Goal: Find specific page/section: Find specific page/section

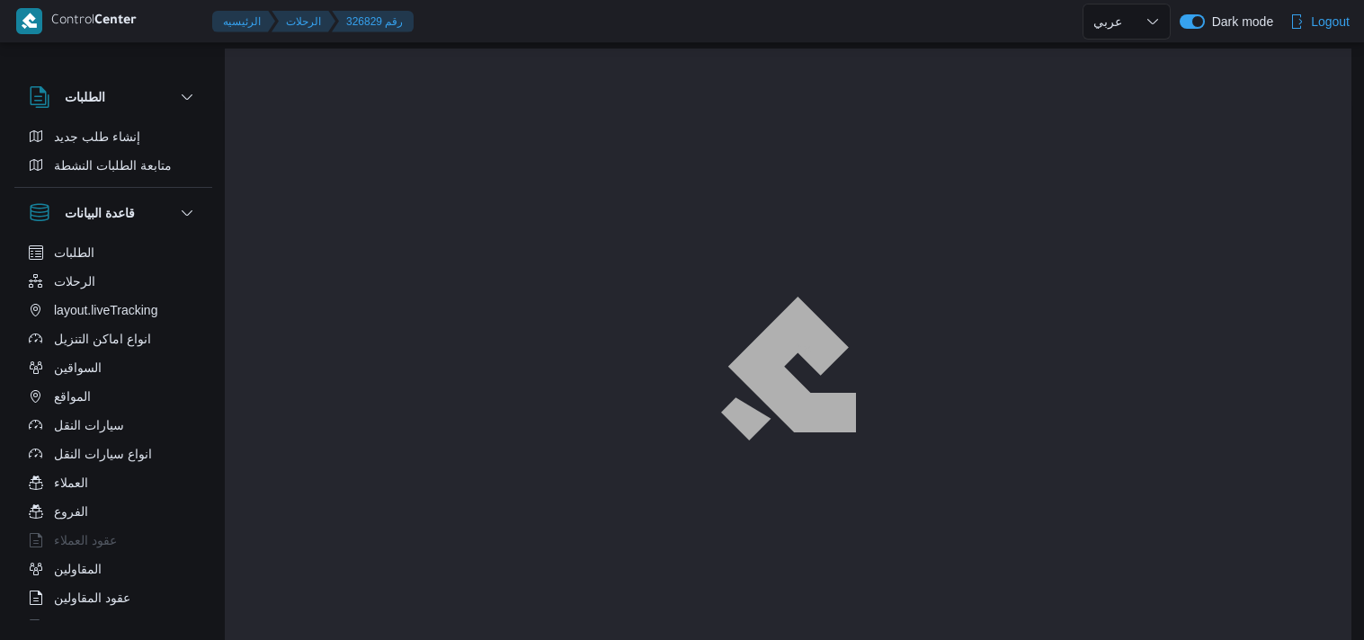
select select "ar"
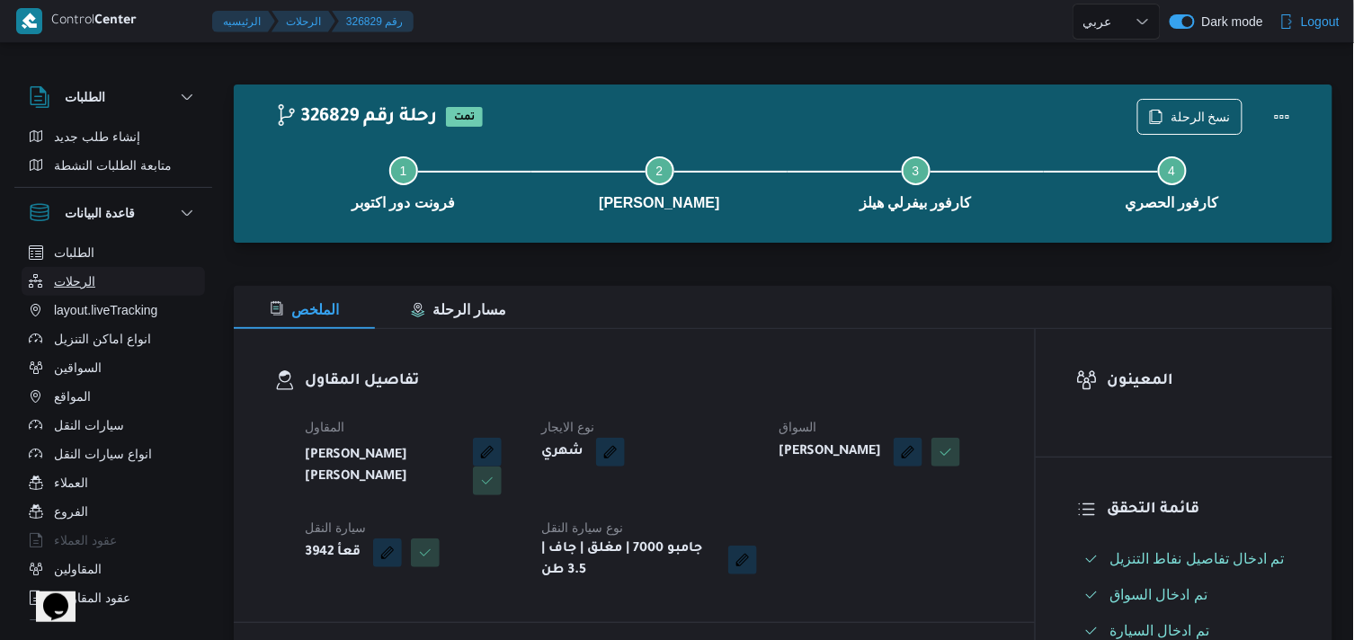
click at [154, 280] on button "الرحلات" at bounding box center [113, 281] width 183 height 29
select select "ar"
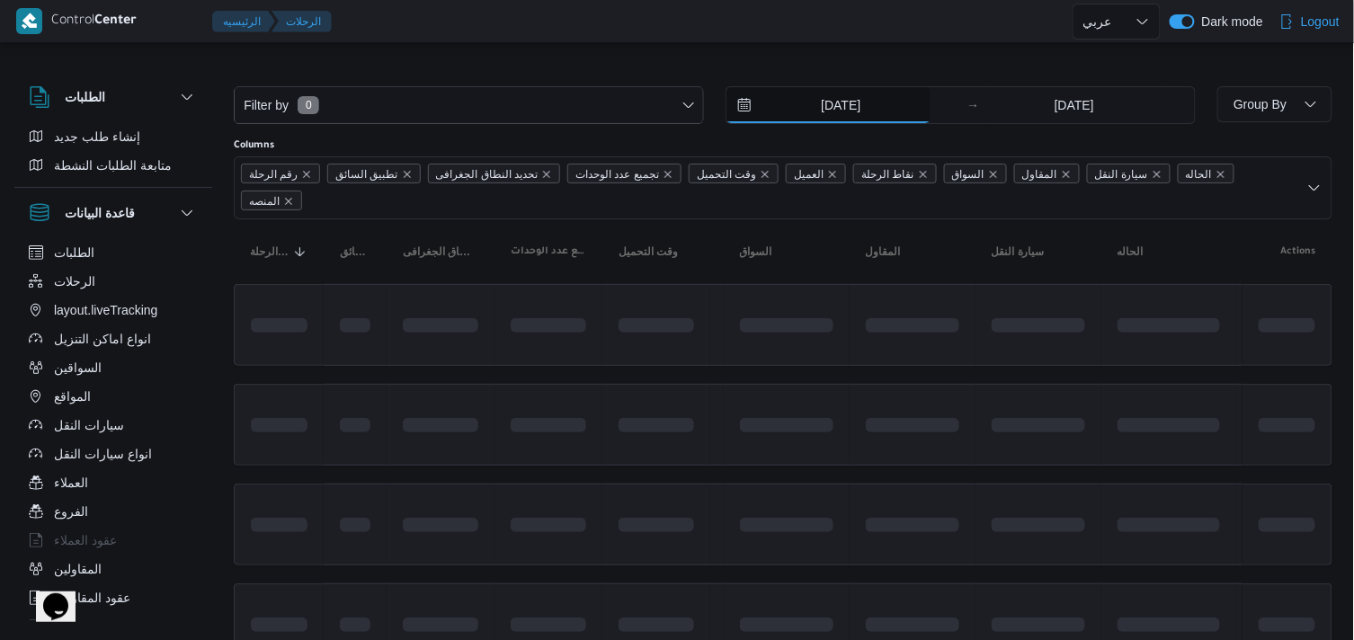
click at [760, 104] on input "[DATE]" at bounding box center [828, 105] width 204 height 36
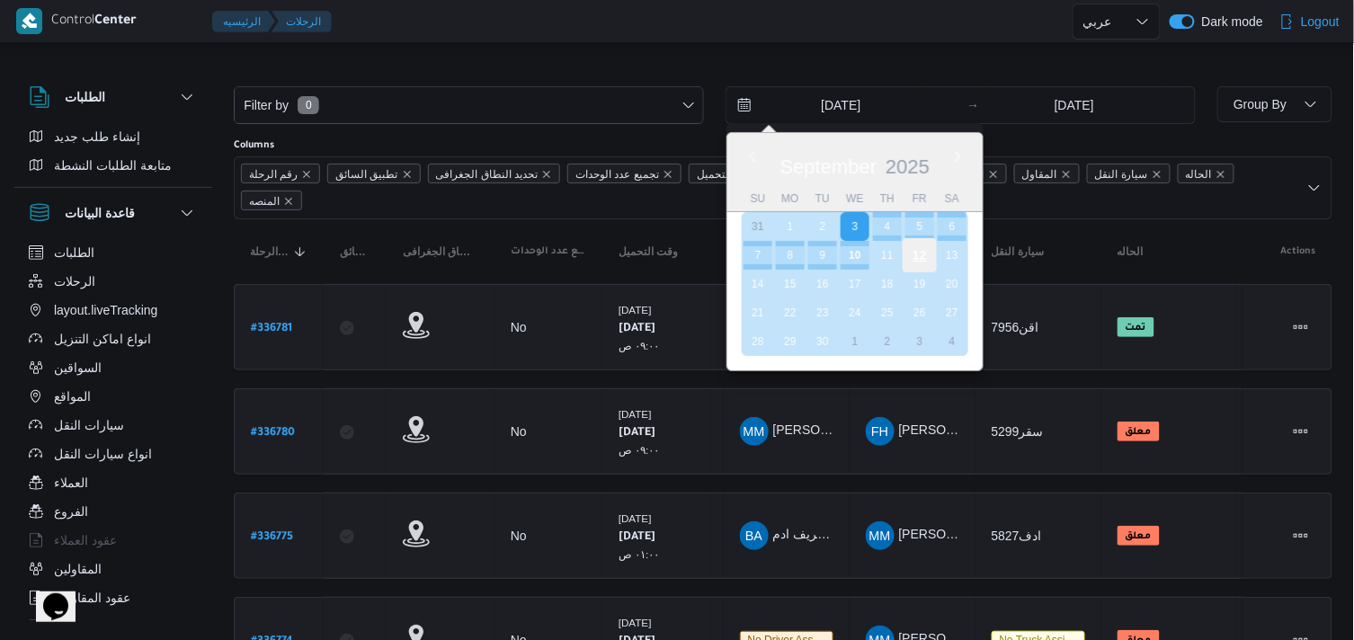
click at [917, 247] on div "12" at bounding box center [920, 255] width 34 height 34
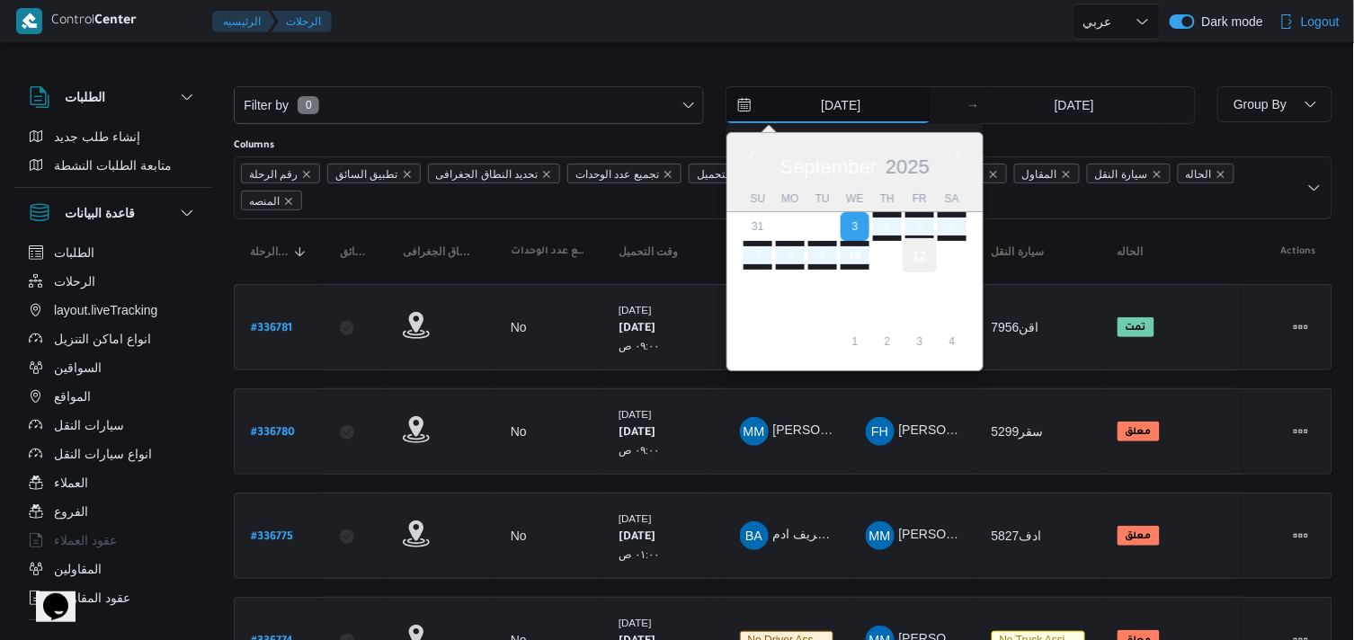
type input "[DATE]"
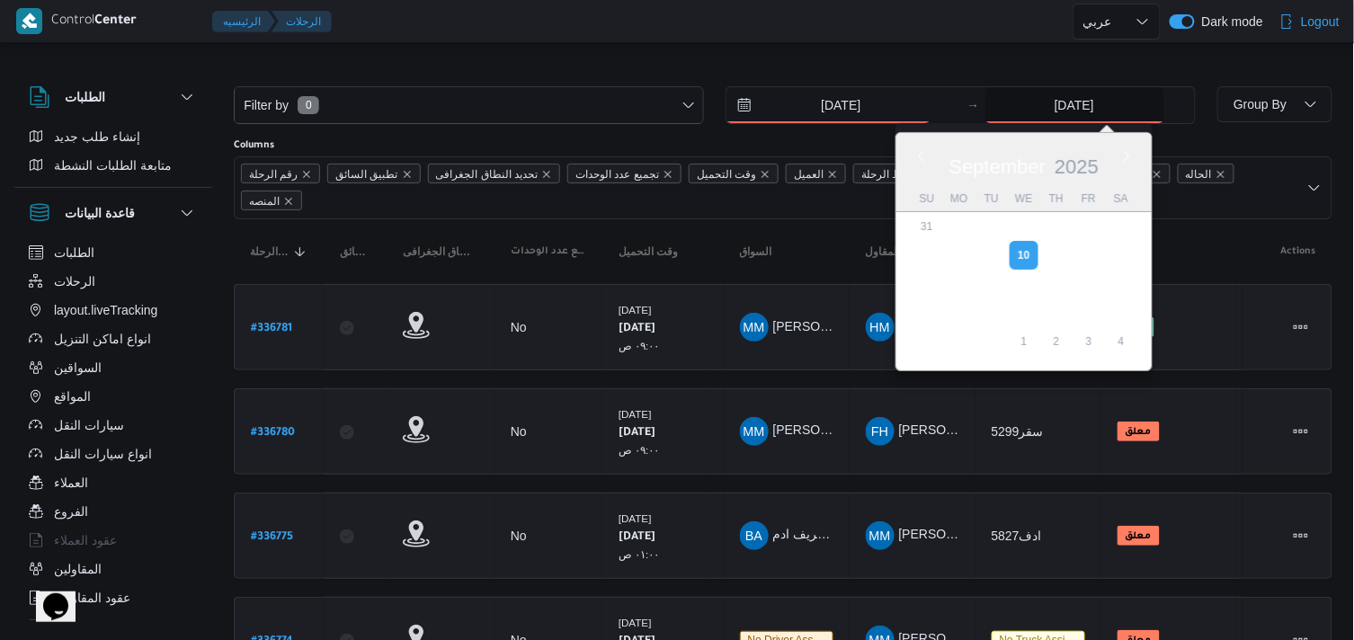
click at [1017, 104] on input "[DATE]" at bounding box center [1074, 105] width 179 height 36
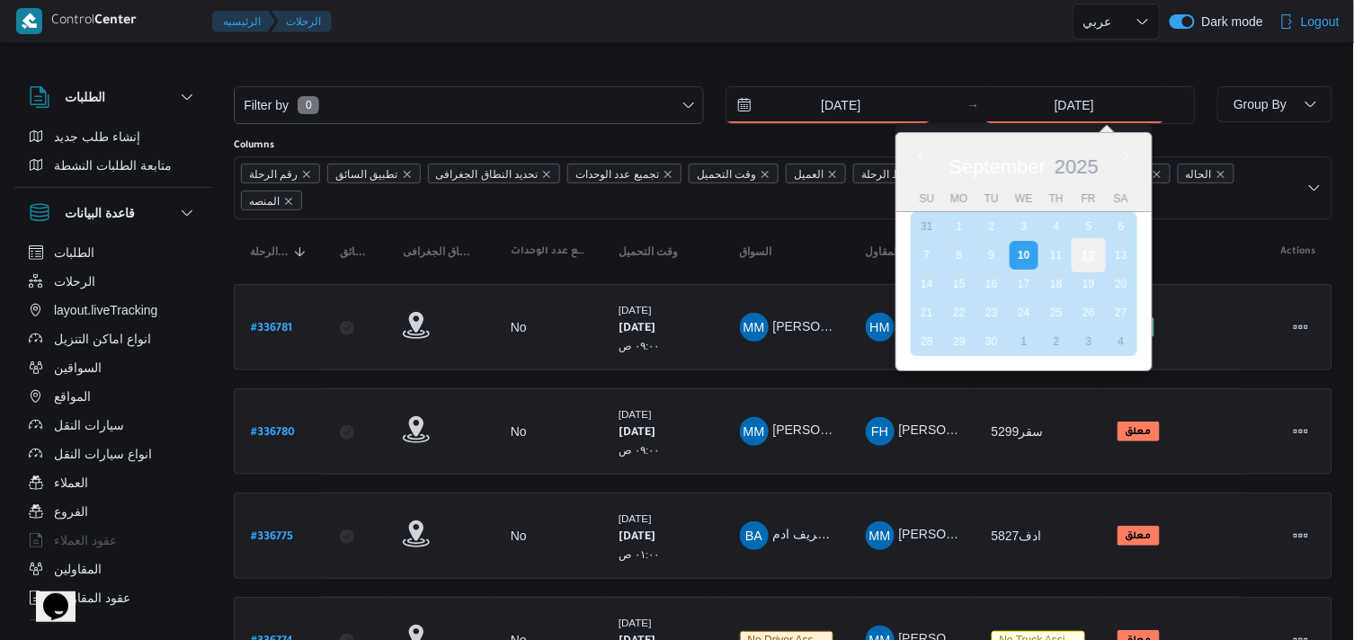
click at [1080, 252] on div "12" at bounding box center [1088, 255] width 34 height 34
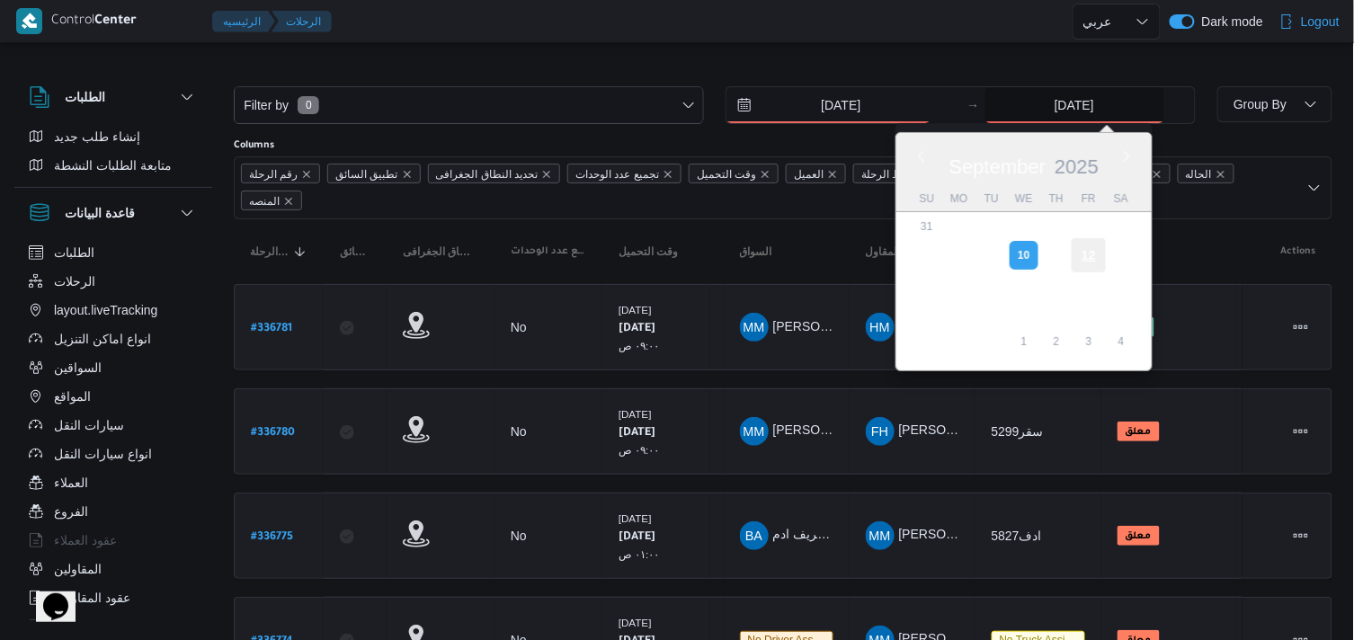
type input "[DATE]"
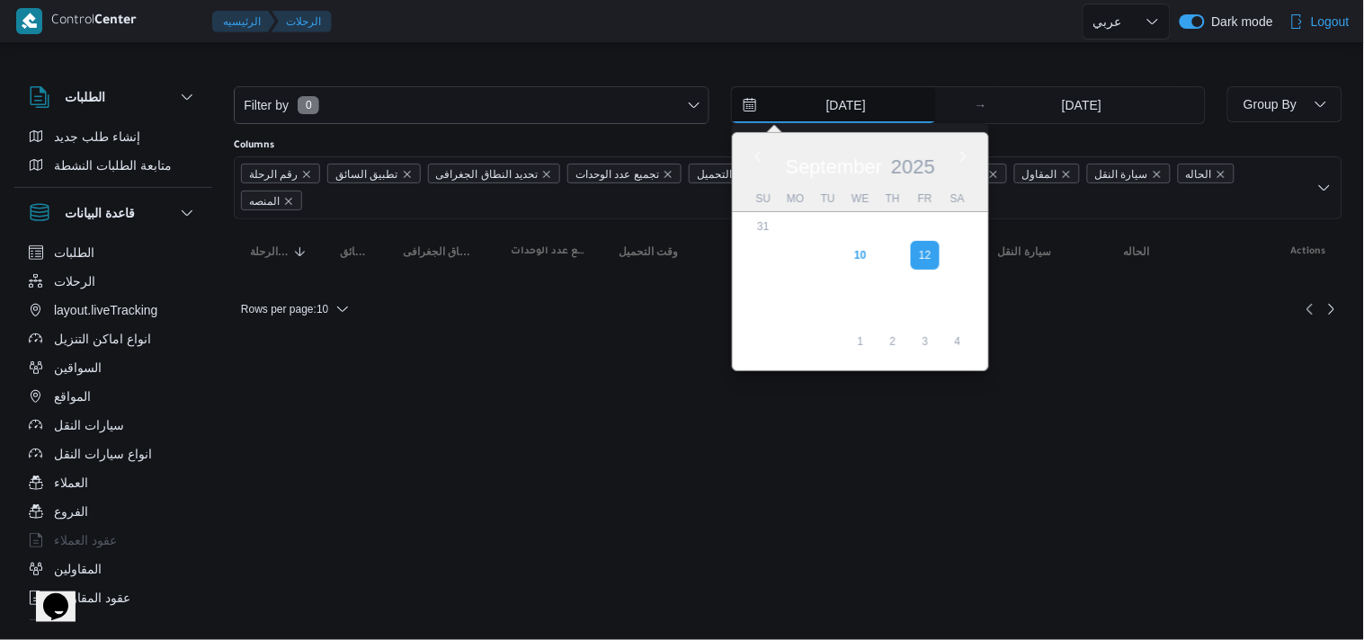
click at [860, 111] on input "[DATE]" at bounding box center [834, 105] width 204 height 36
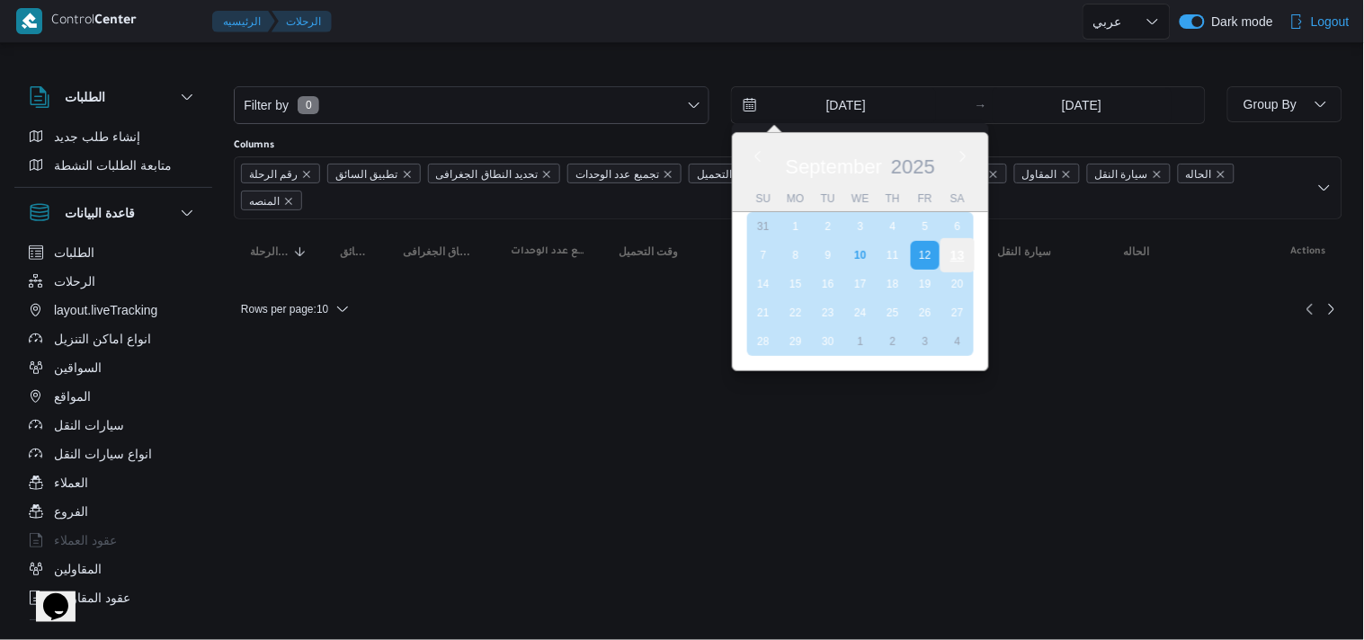
click at [963, 257] on div "13" at bounding box center [957, 255] width 34 height 34
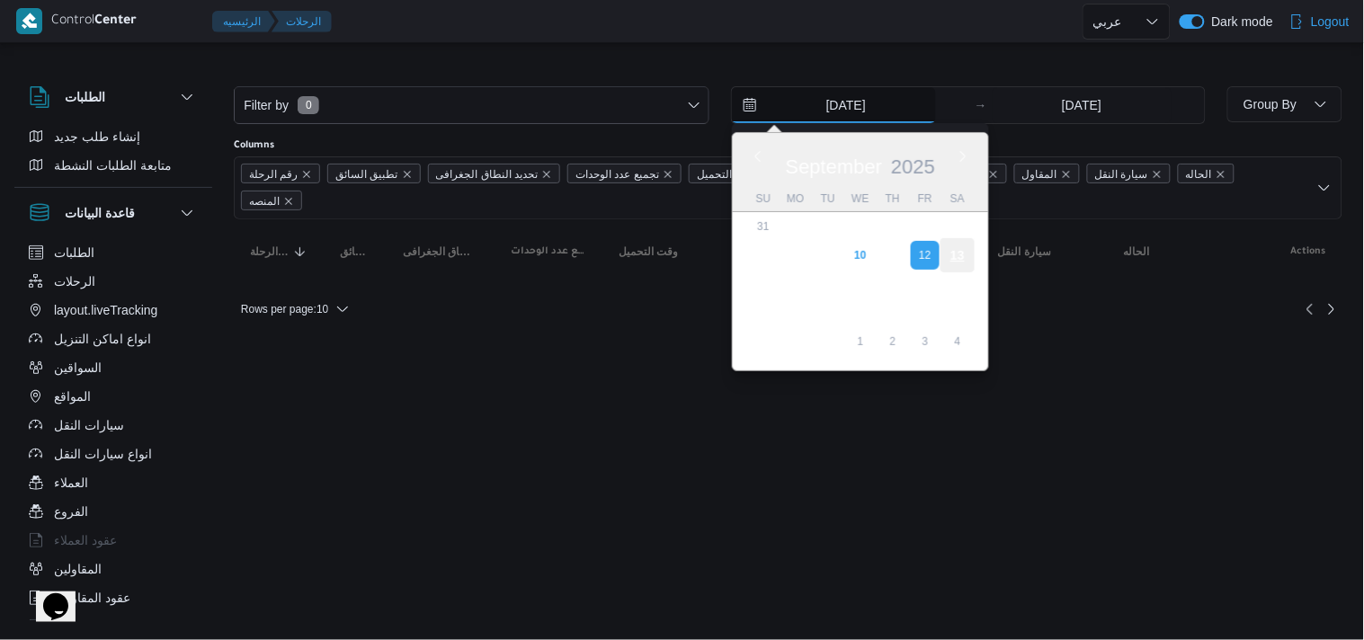
type input "[DATE]"
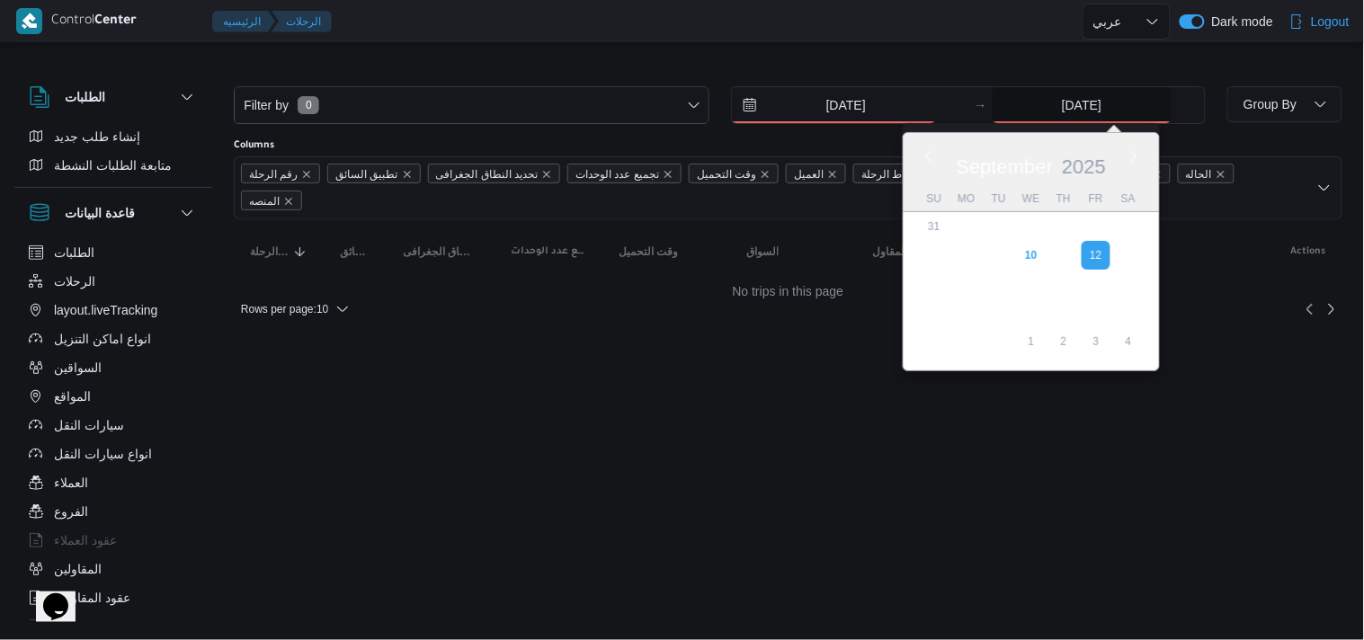
click at [1088, 108] on input "[DATE]" at bounding box center [1082, 105] width 179 height 36
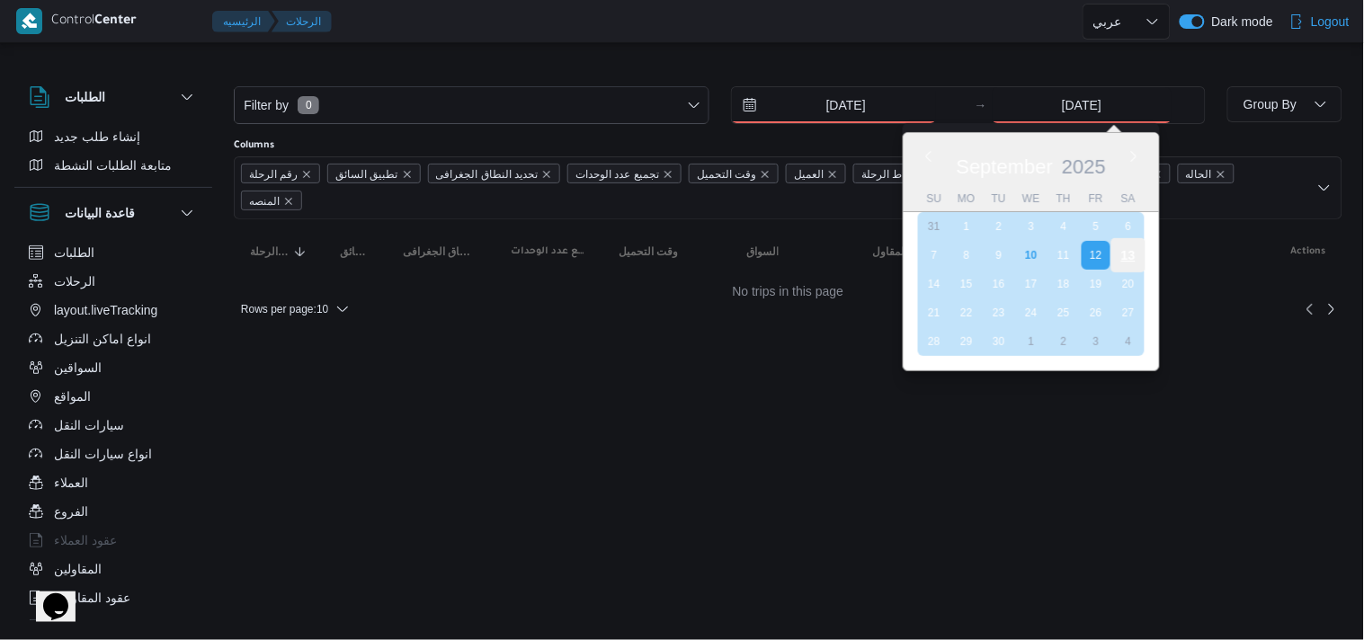
click at [1133, 252] on div "13" at bounding box center [1128, 255] width 34 height 34
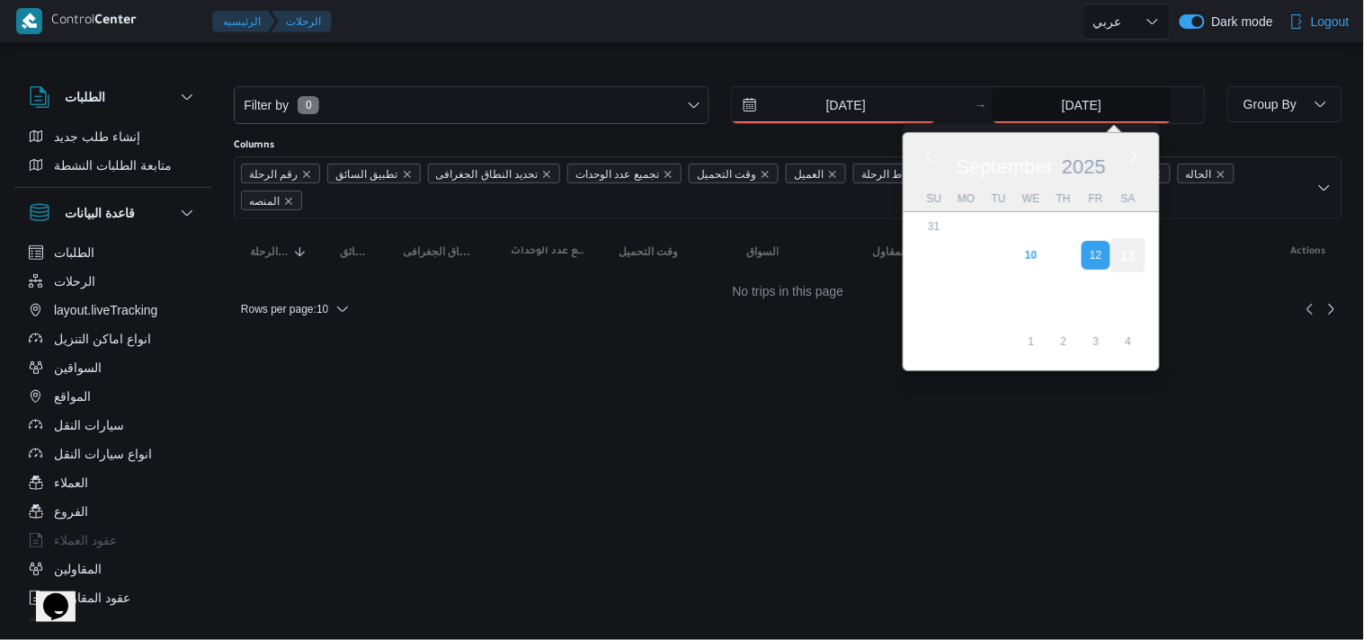
type input "[DATE]"
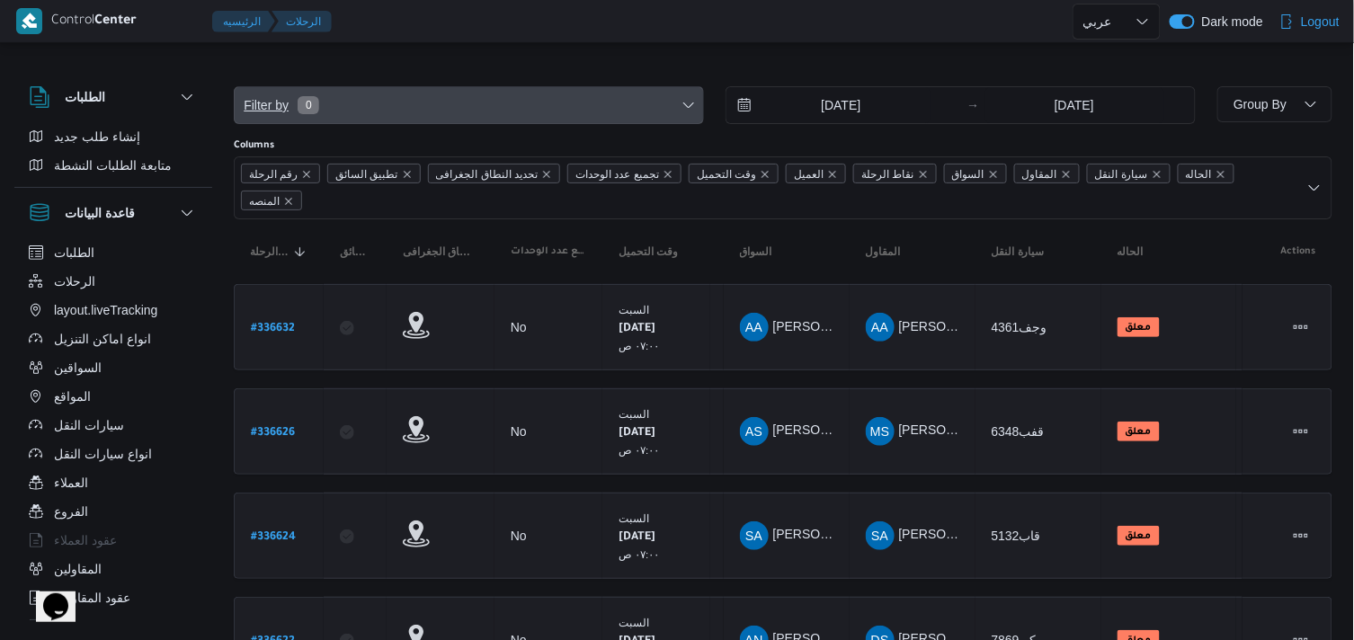
click at [642, 114] on span "Filter by 0" at bounding box center [469, 105] width 468 height 36
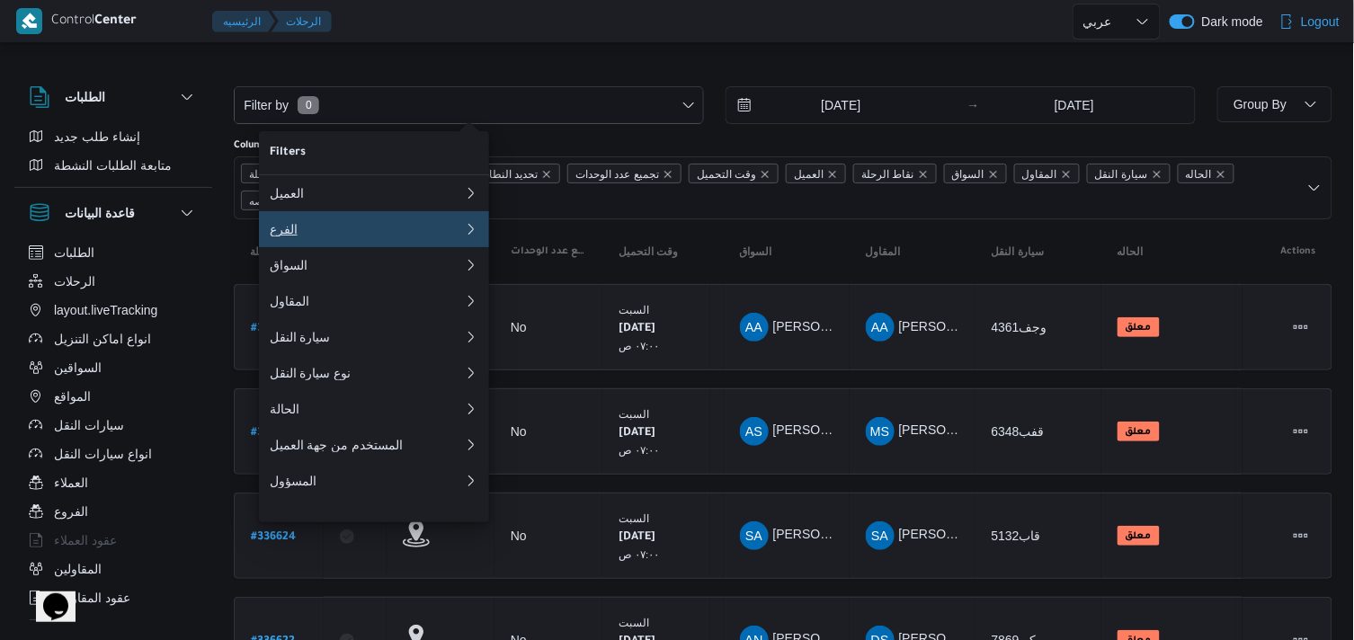
click at [443, 244] on button "الفرع" at bounding box center [374, 229] width 230 height 36
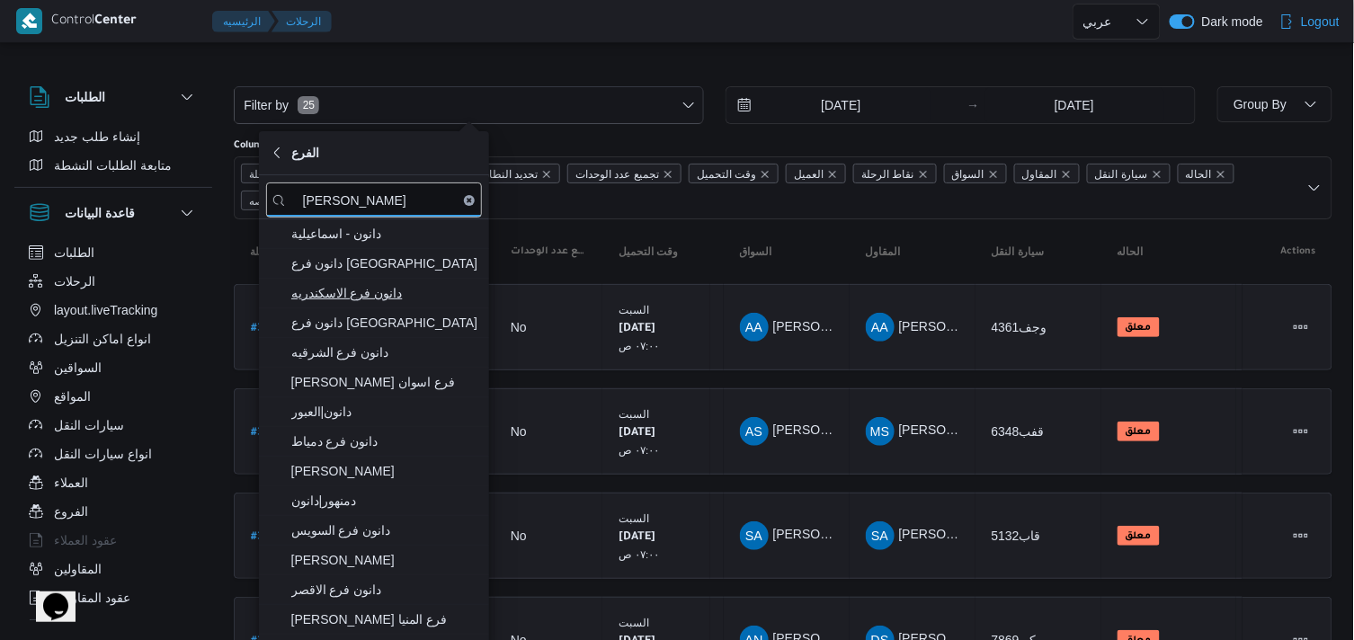
type input "[PERSON_NAME]"
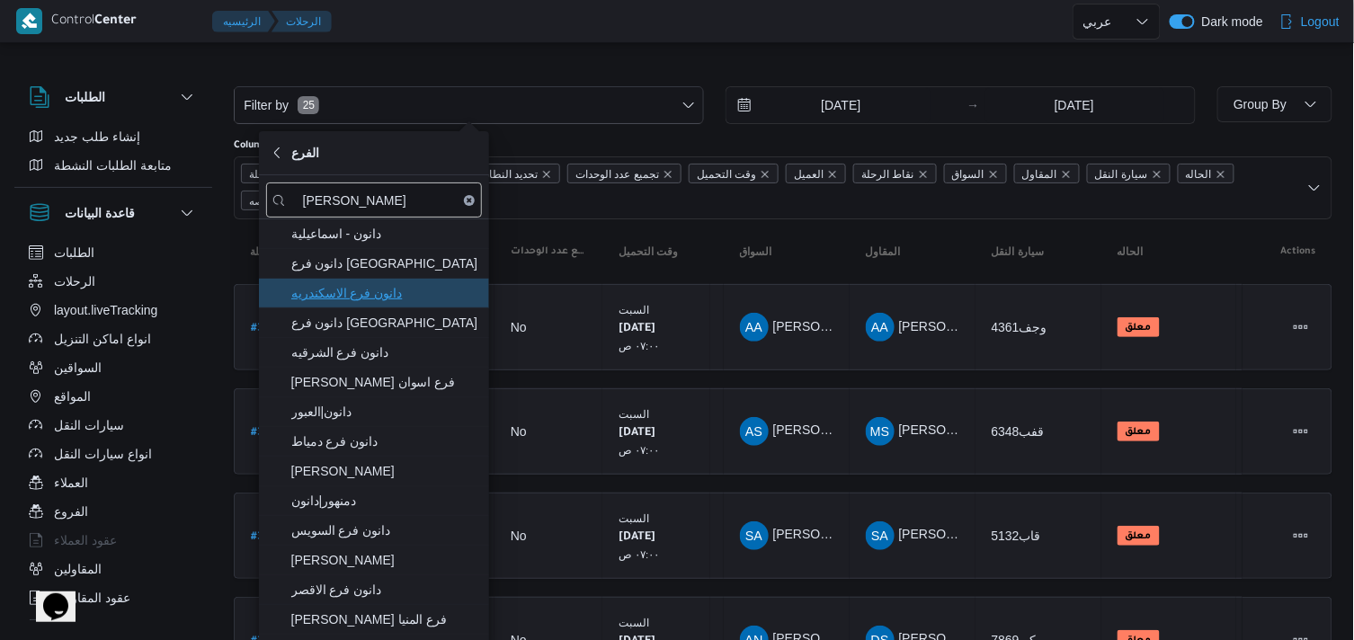
click at [396, 290] on span "دانون فرع الاسكندريه" at bounding box center [384, 293] width 187 height 22
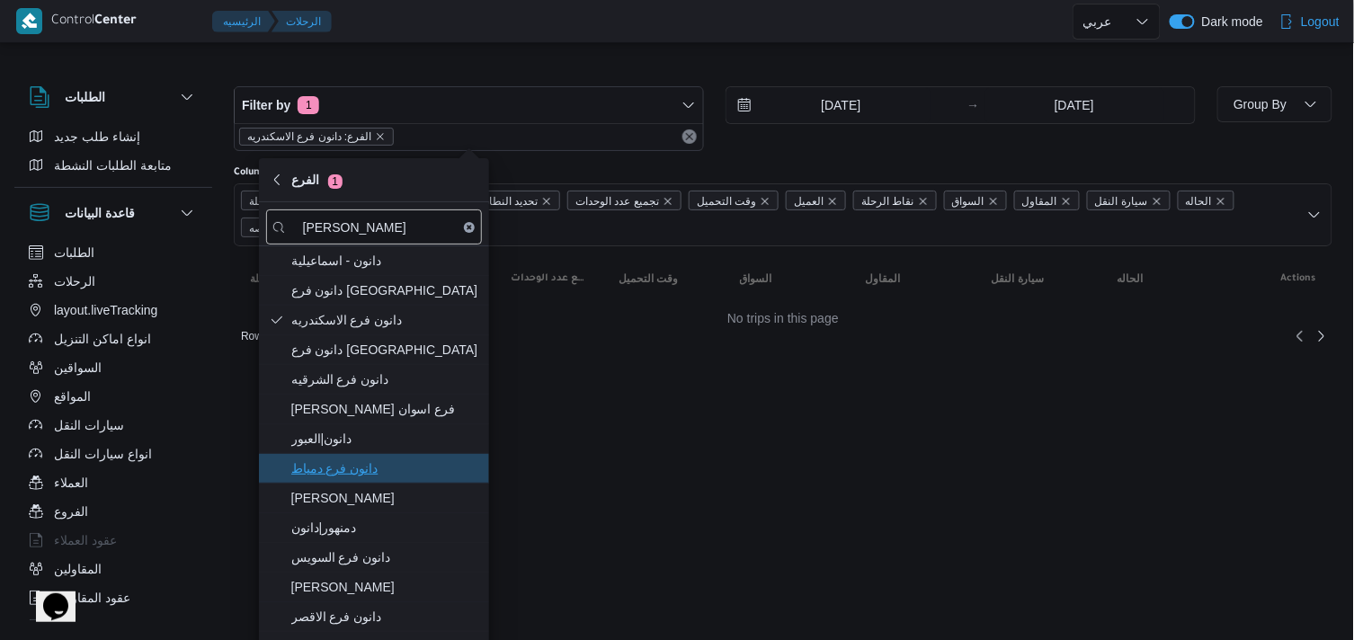
click at [388, 474] on span "دانون فرع دمياط" at bounding box center [384, 469] width 187 height 22
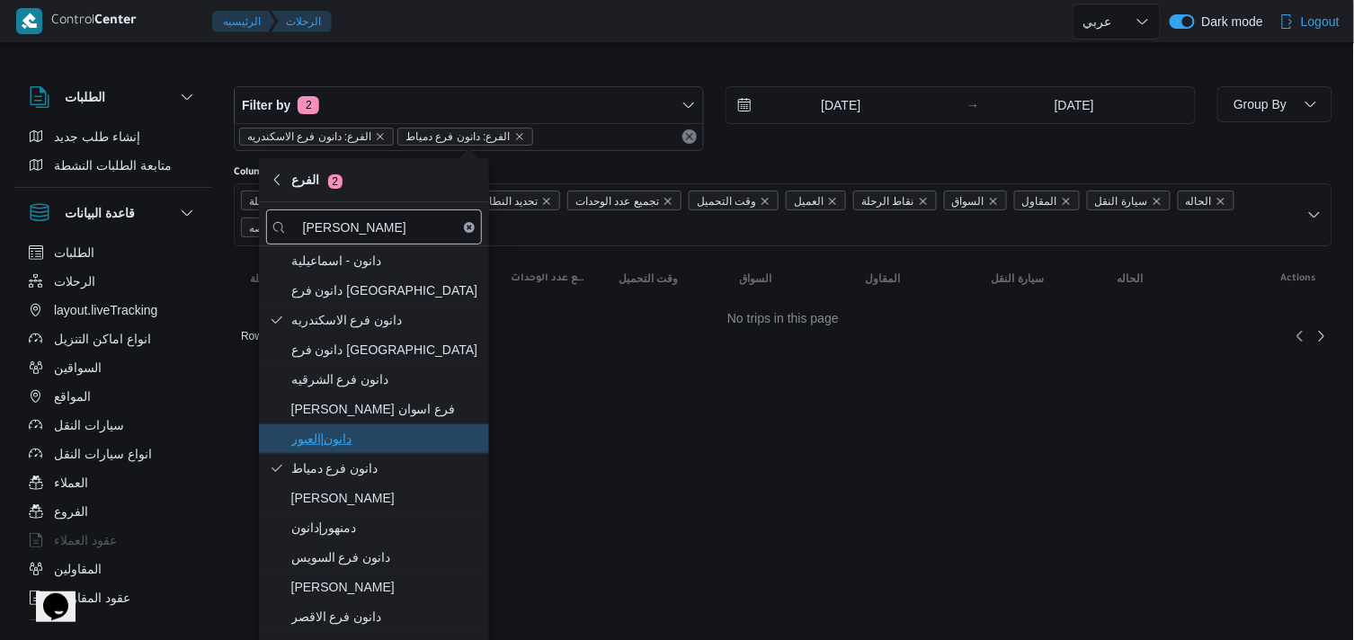
click at [371, 432] on span "دانون|العبور" at bounding box center [384, 439] width 187 height 22
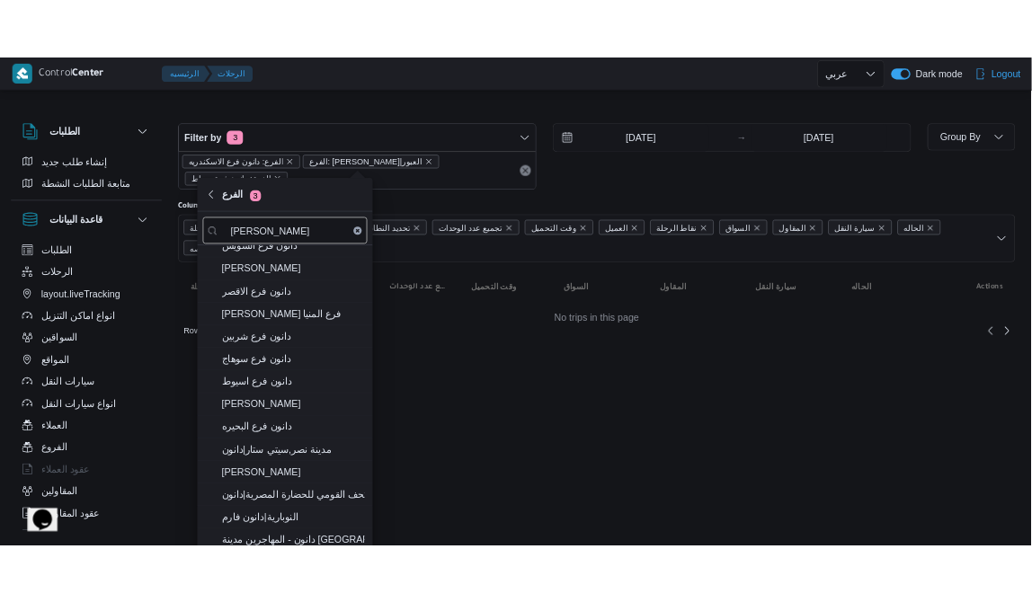
scroll to position [312, 0]
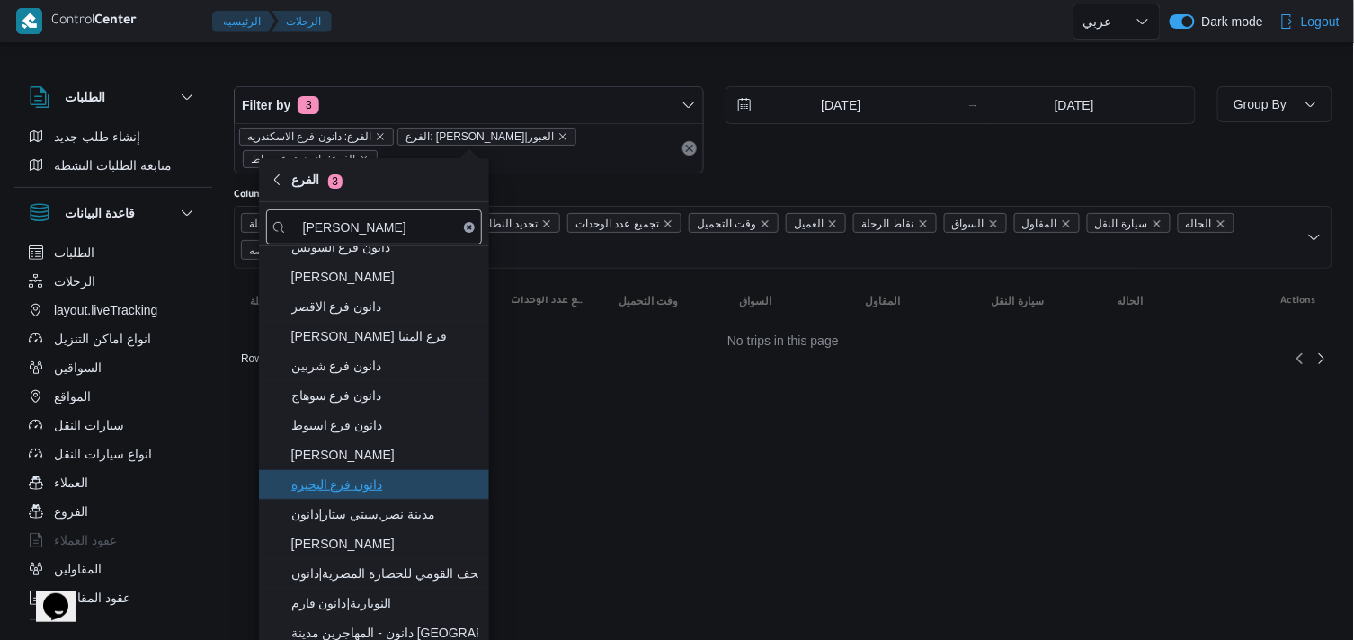
click at [446, 486] on span "دانون فرع البحيره" at bounding box center [384, 485] width 187 height 22
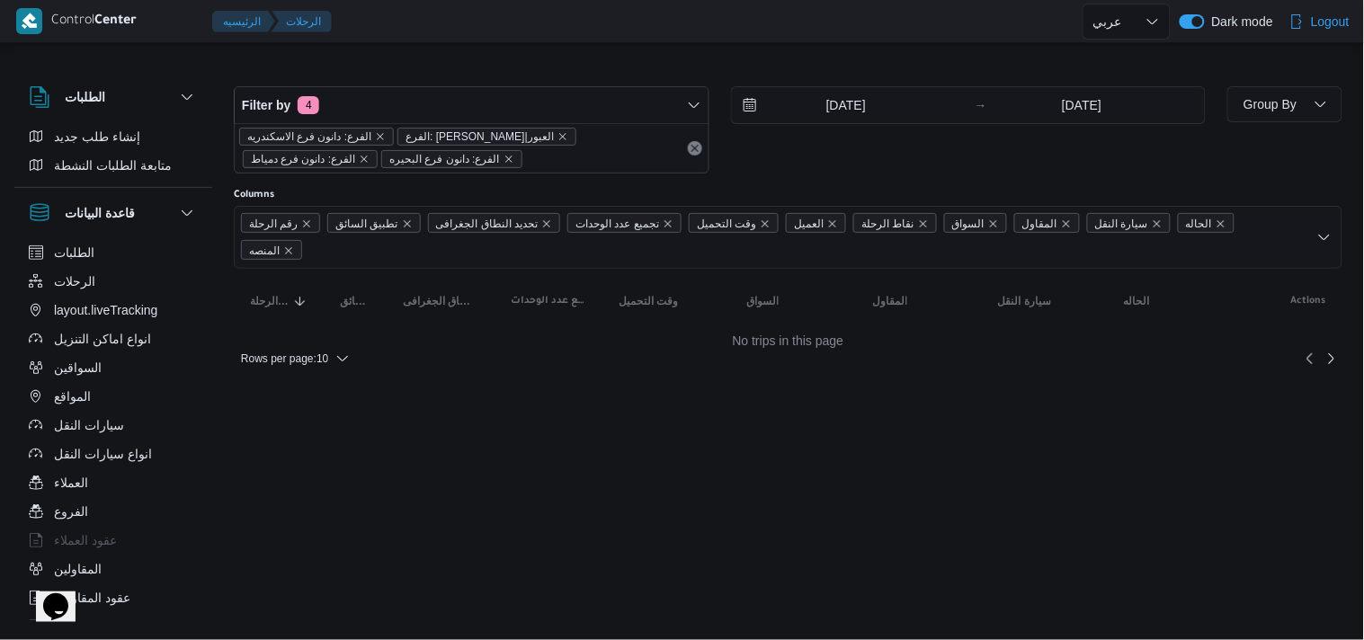
drag, startPoint x: 585, startPoint y: 73, endPoint x: 498, endPoint y: 158, distance: 122.1
click at [498, 158] on div "Filter by 4 الفرع: دانون فرع الاسكندريه الفرع: دانون|العبور الفرع: دانون فرع دم…" at bounding box center [788, 214] width 1109 height 312
click at [370, 154] on icon "remove selected entity" at bounding box center [364, 159] width 11 height 11
click at [767, 29] on div at bounding box center [711, 21] width 744 height 42
click at [764, 334] on center "No trips in this page" at bounding box center [788, 341] width 1109 height 14
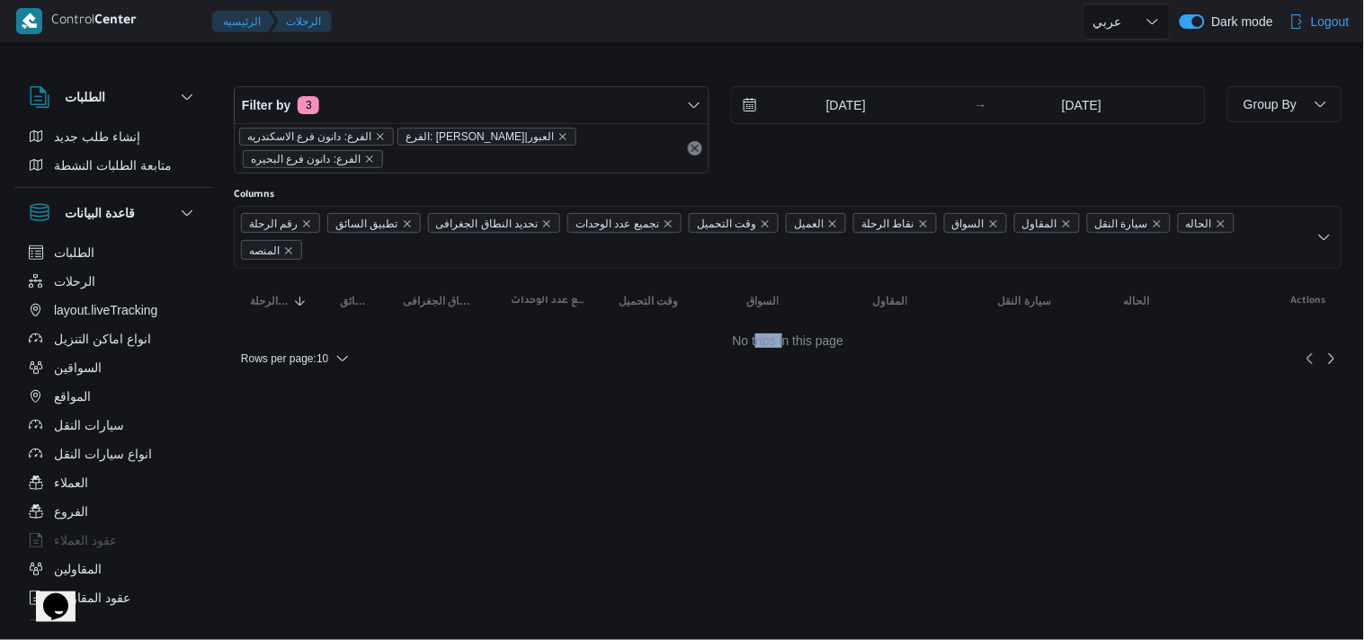
click at [764, 334] on center "No trips in this page" at bounding box center [788, 341] width 1109 height 14
click at [1325, 347] on link "Next page, 2" at bounding box center [1332, 358] width 22 height 22
click at [544, 19] on div at bounding box center [711, 21] width 744 height 42
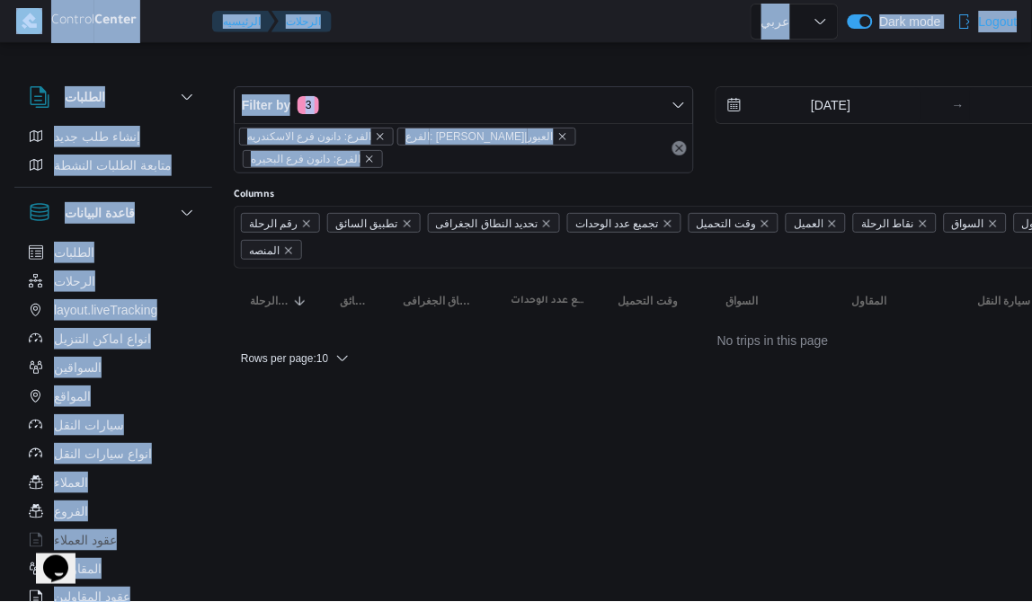
drag, startPoint x: 917, startPoint y: 76, endPoint x: 153, endPoint y: -93, distance: 782.5
click at [153, 0] on html "Control Center الرئيسيه الرحلات English عربي Dark mode Logout الطلبات إنشاء طلب…" at bounding box center [516, 301] width 1032 height 602
